Goal: Information Seeking & Learning: Learn about a topic

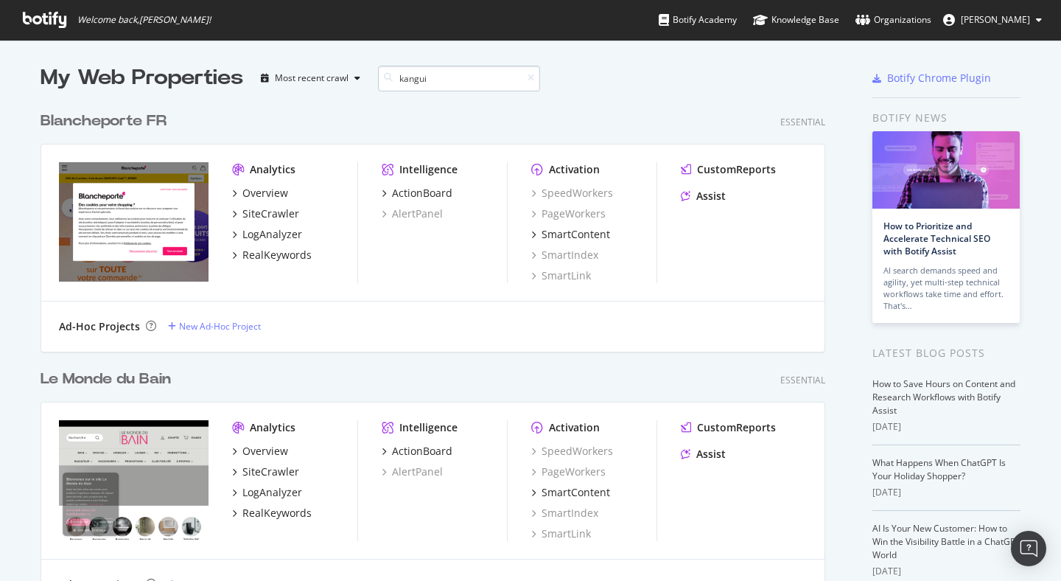
scroll to position [247, 786]
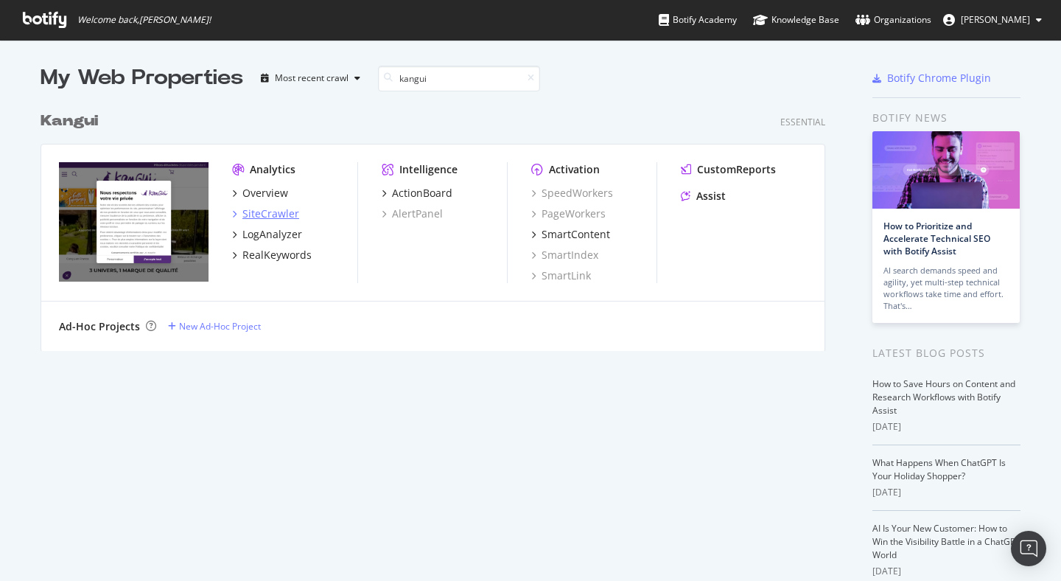
type input "kangui"
click at [268, 207] on div "SiteCrawler" at bounding box center [270, 213] width 57 height 15
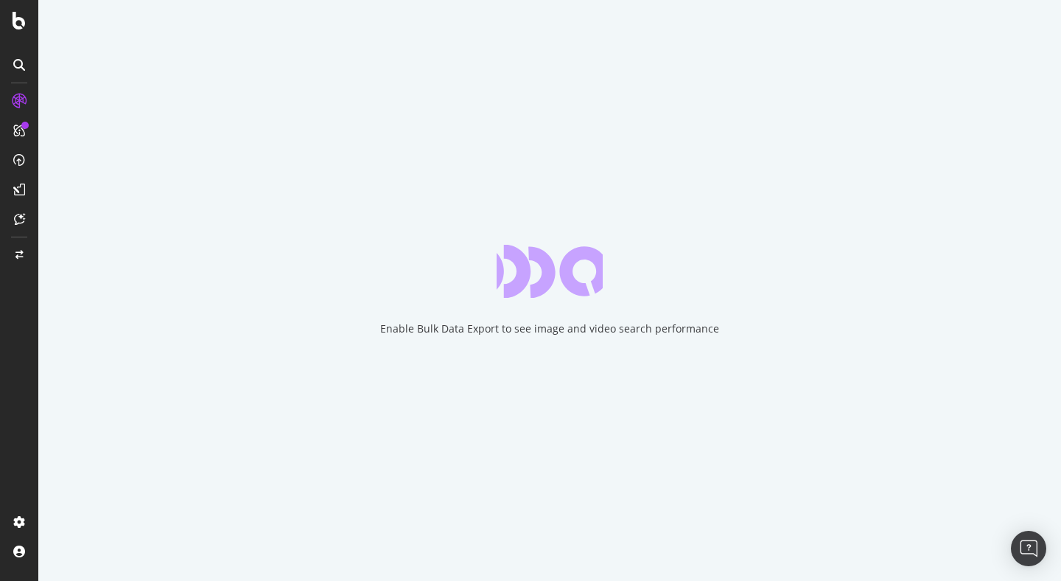
click at [150, 234] on div "Enable Bulk Data Export to see image and video search performance" at bounding box center [549, 290] width 1023 height 581
click at [220, 158] on div "Enable Bulk Data Export to see image and video search performance" at bounding box center [549, 290] width 1023 height 581
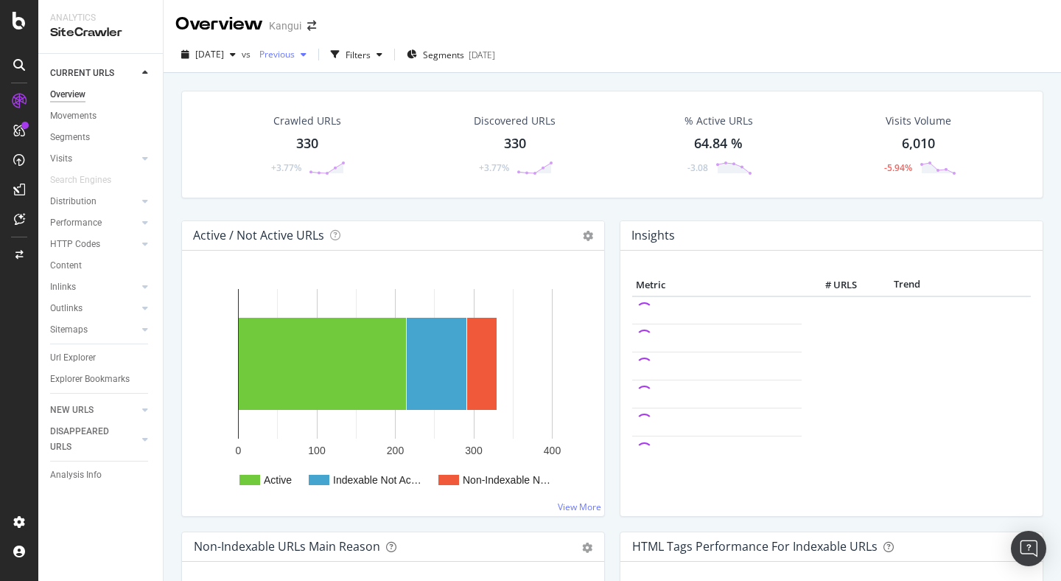
click at [295, 52] on span "Previous" at bounding box center [274, 54] width 41 height 13
click at [371, 54] on div "Filters" at bounding box center [358, 55] width 25 height 13
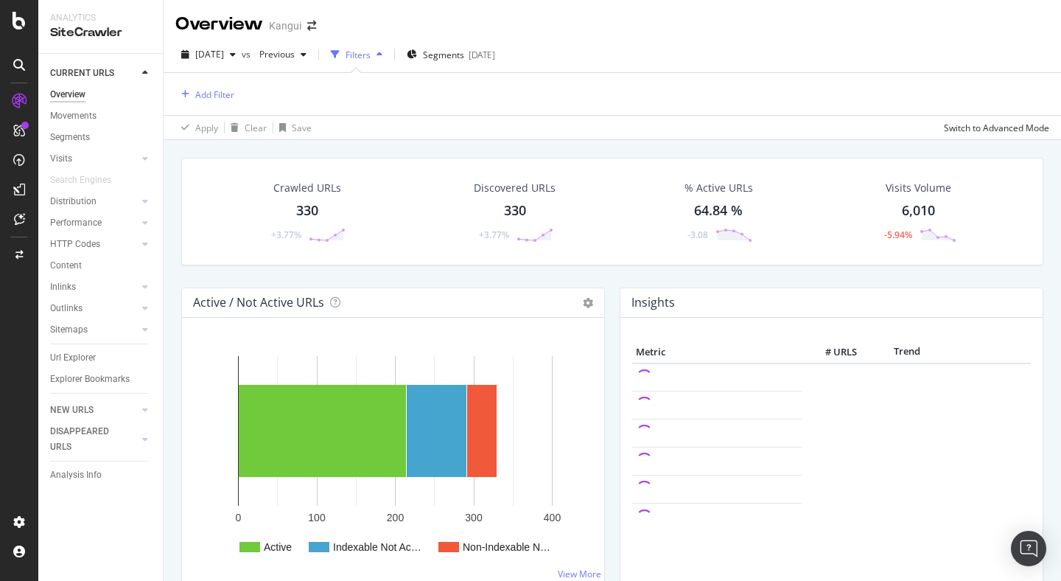
click at [371, 54] on div "Filters" at bounding box center [358, 55] width 25 height 13
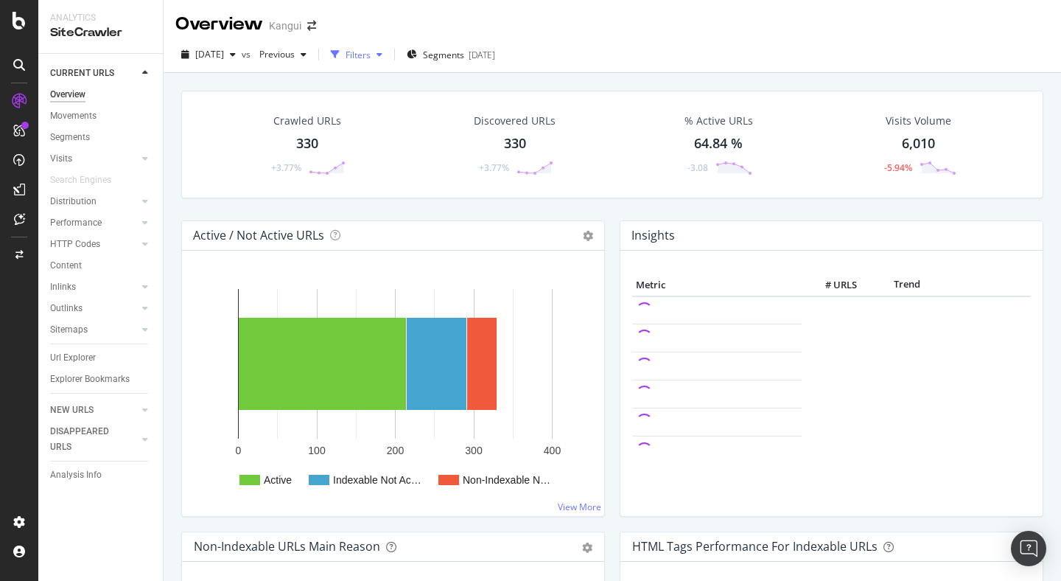
click at [371, 54] on div "Filters" at bounding box center [358, 55] width 25 height 13
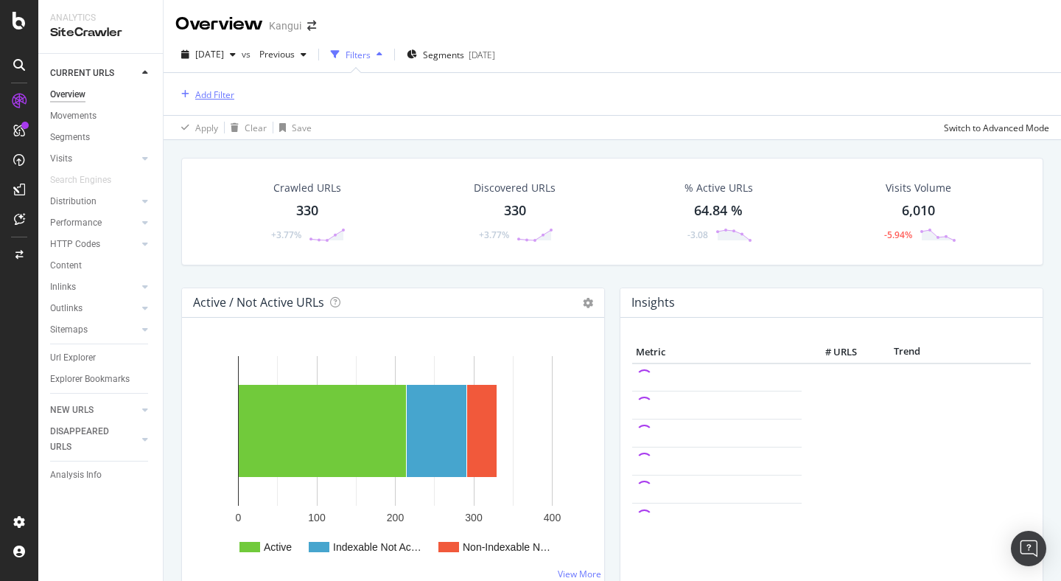
click at [223, 88] on div "Add Filter" at bounding box center [214, 94] width 39 height 13
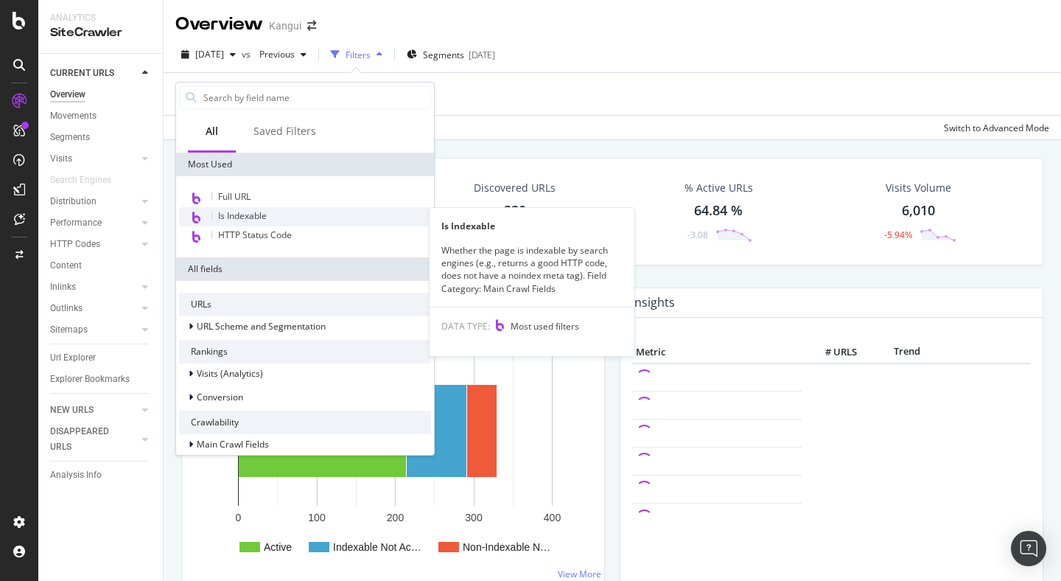
click at [239, 210] on span "Is Indexable" at bounding box center [242, 215] width 49 height 13
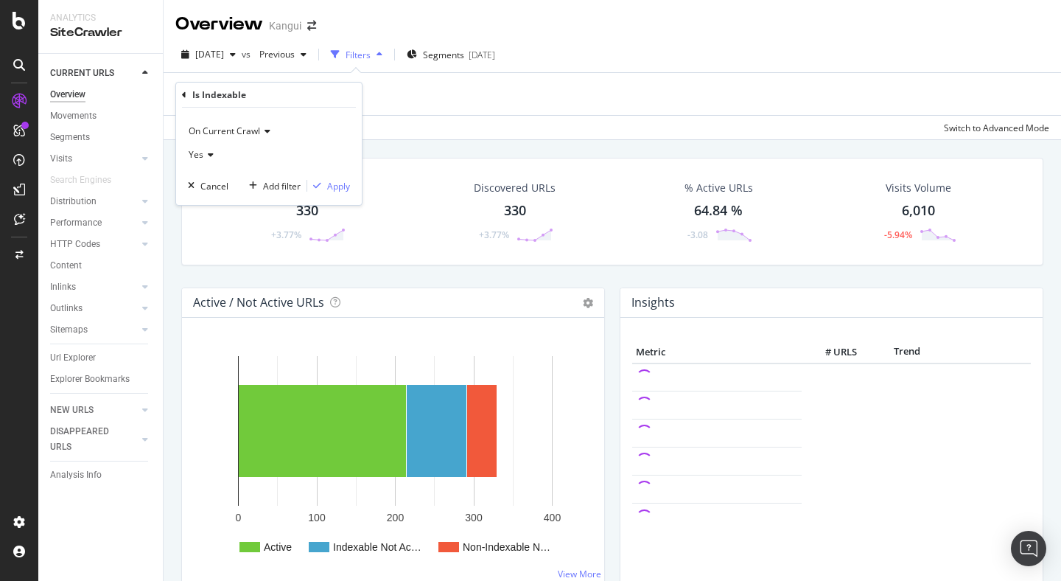
click at [203, 153] on icon at bounding box center [208, 154] width 10 height 9
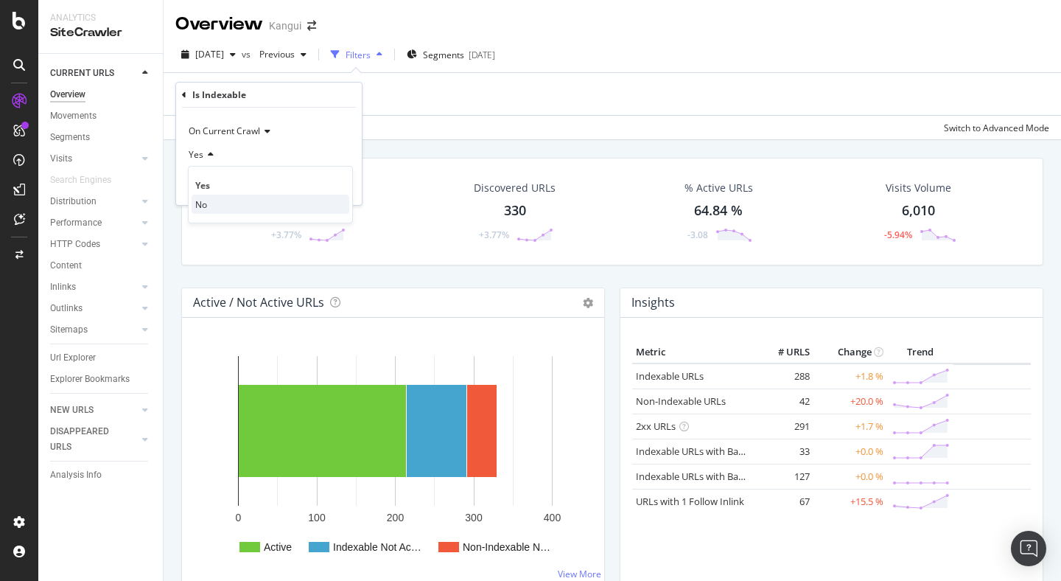
click at [235, 201] on div "No" at bounding box center [271, 204] width 158 height 19
click at [336, 184] on div "Apply" at bounding box center [338, 186] width 23 height 13
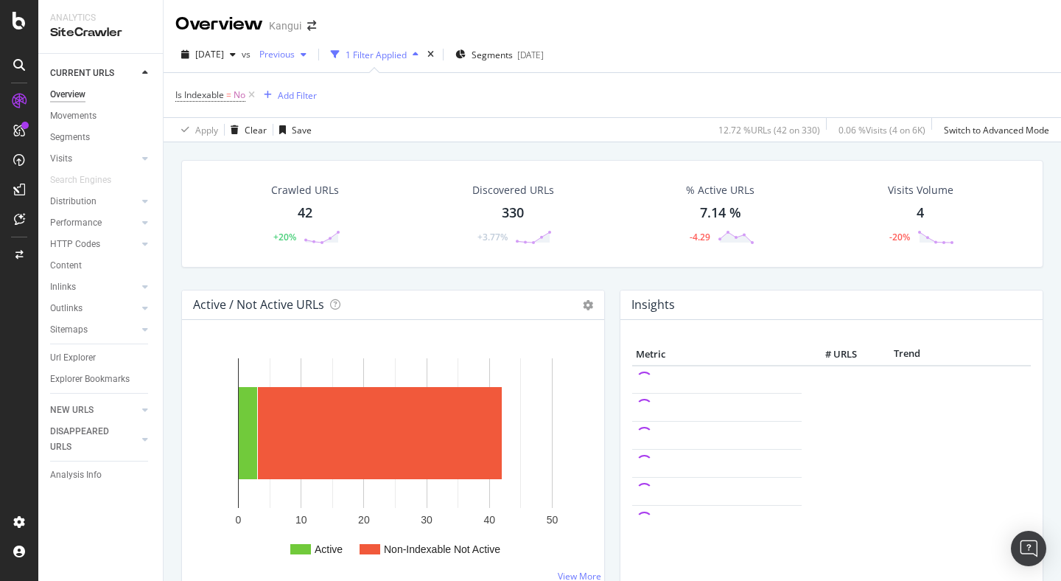
click at [295, 55] on span "Previous" at bounding box center [274, 54] width 41 height 13
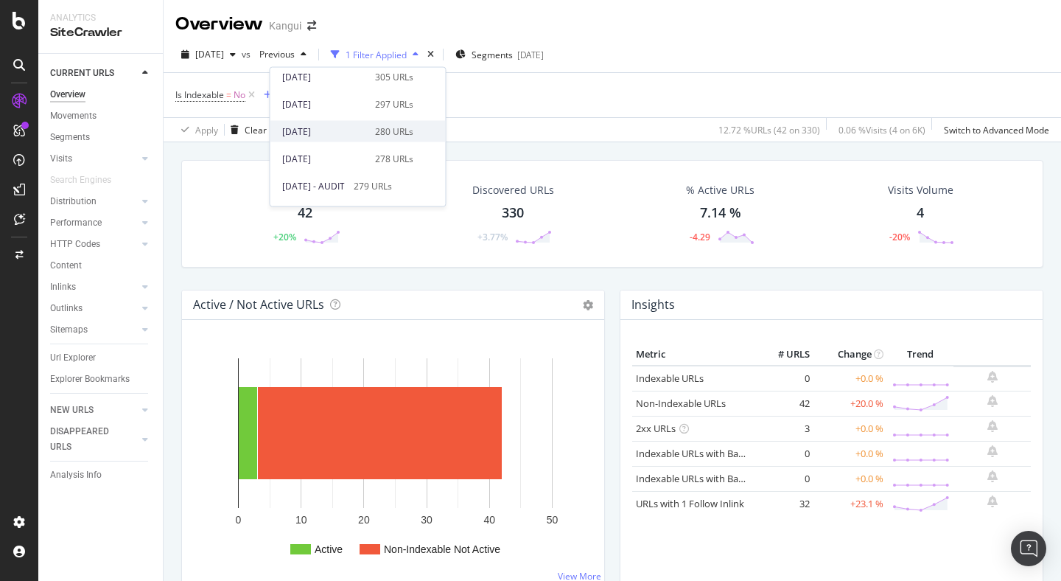
scroll to position [192, 0]
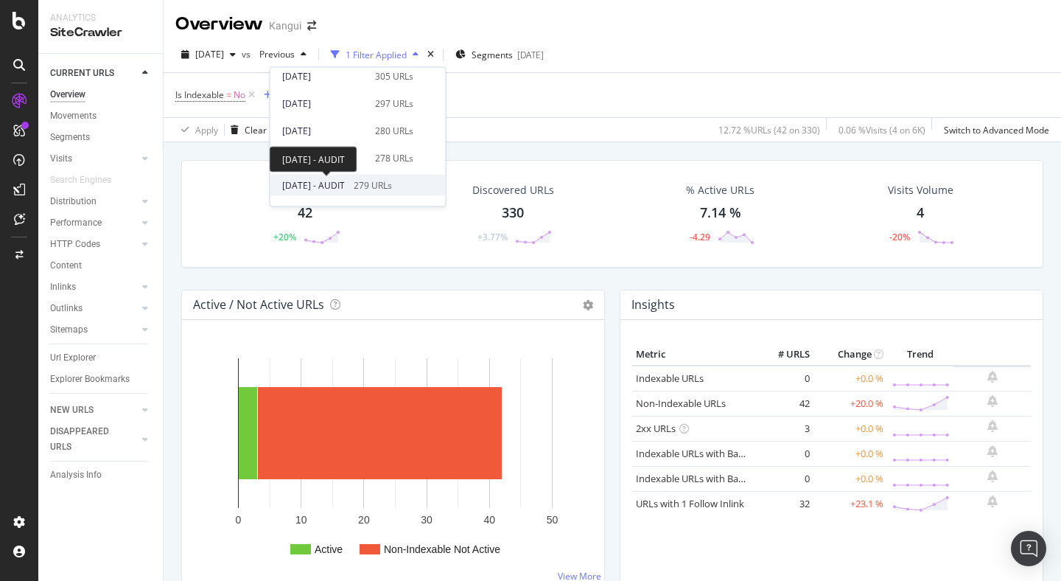
click at [345, 178] on span "2025 Feb. 9th - AUDIT" at bounding box center [313, 184] width 63 height 13
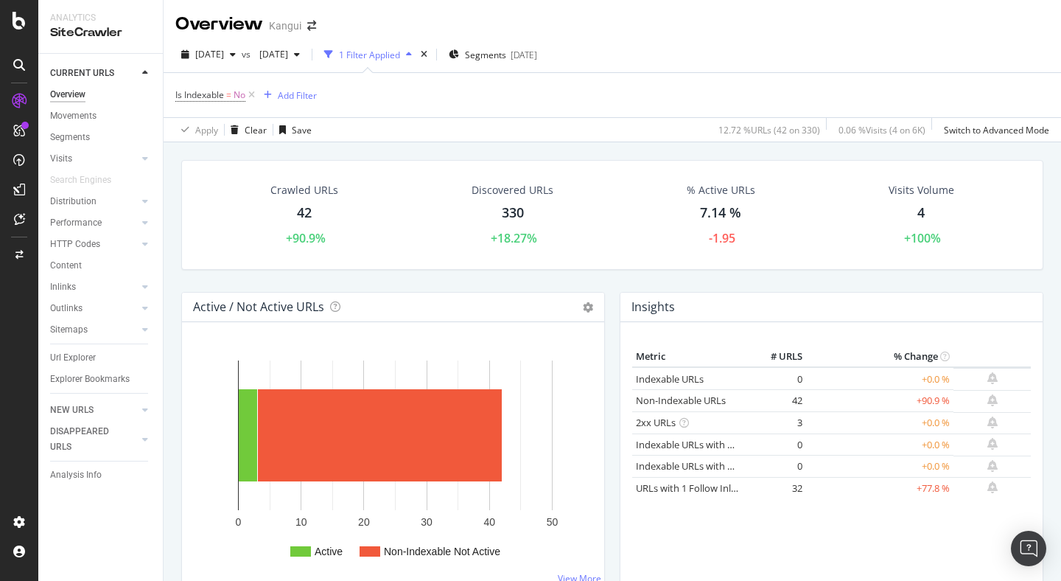
click at [589, 195] on div "Discovered URLs 330 +18.27%" at bounding box center [512, 214] width 215 height 79
click at [301, 210] on div "42" at bounding box center [304, 212] width 15 height 19
